Goal: Task Accomplishment & Management: Use online tool/utility

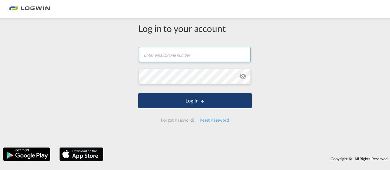
type input "[PERSON_NAME][EMAIL_ADDRESS][DOMAIN_NAME]"
click at [182, 101] on button "Log In" at bounding box center [194, 100] width 113 height 15
